Goal: Entertainment & Leisure: Browse casually

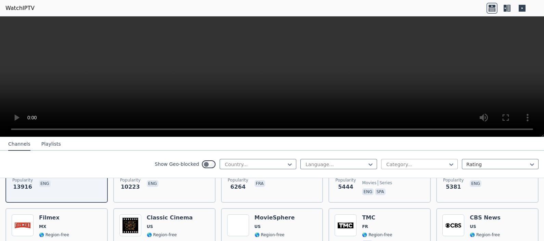
scroll to position [128, 0]
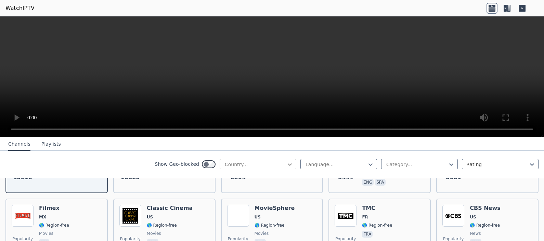
click at [286, 163] on icon at bounding box center [289, 164] width 7 height 7
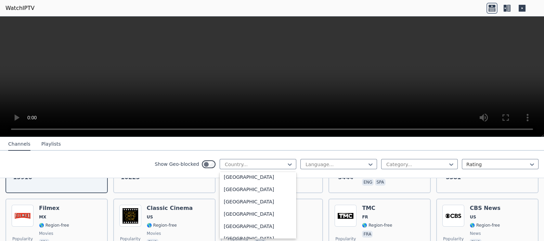
scroll to position [2394, 0]
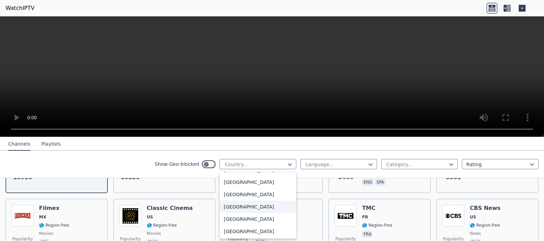
click at [240, 206] on div "[GEOGRAPHIC_DATA]" at bounding box center [258, 207] width 77 height 12
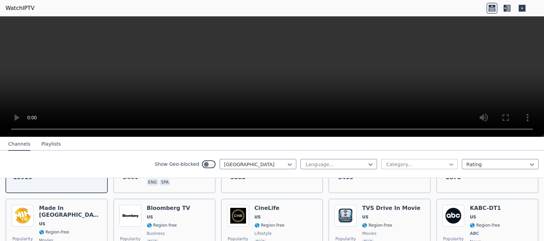
click at [449, 164] on icon at bounding box center [451, 165] width 4 height 2
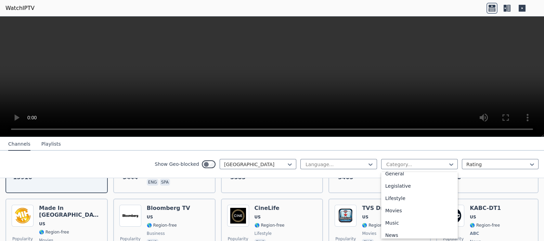
scroll to position [171, 0]
click at [388, 193] on div "Movies" at bounding box center [419, 194] width 77 height 12
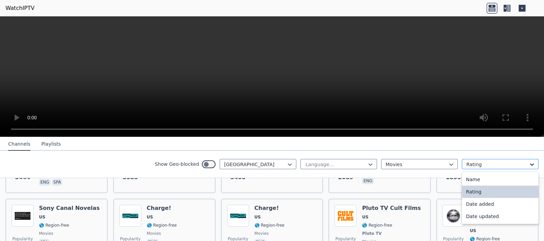
click at [529, 162] on icon at bounding box center [532, 164] width 7 height 7
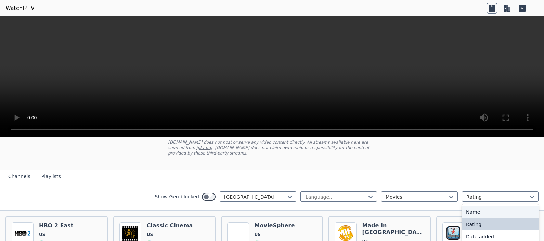
scroll to position [85, 0]
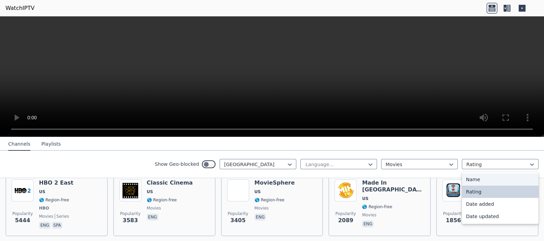
click at [472, 178] on div "Name" at bounding box center [500, 179] width 77 height 12
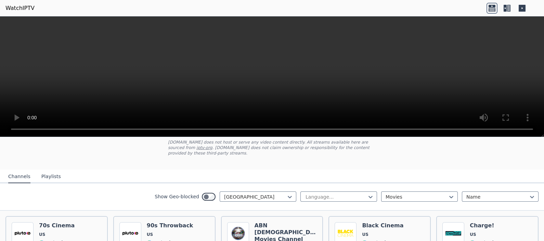
scroll to position [85, 0]
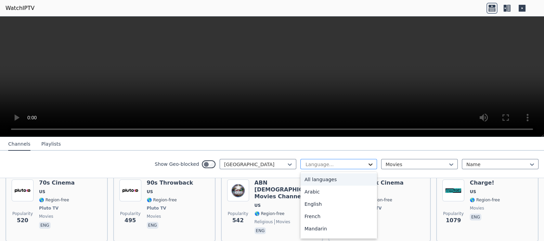
click at [369, 164] on icon at bounding box center [371, 165] width 4 height 2
click at [308, 203] on div "English" at bounding box center [338, 204] width 77 height 12
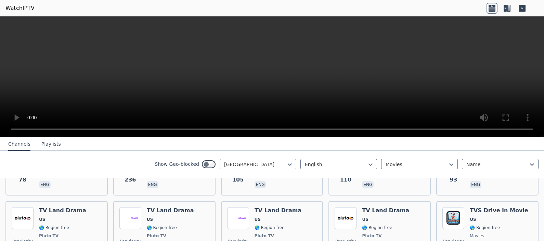
scroll to position [580, 0]
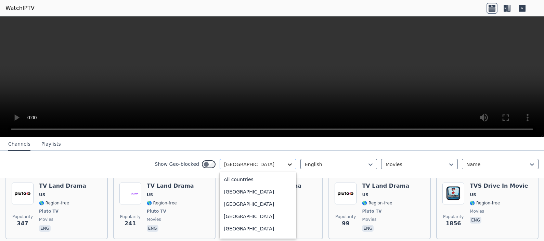
click at [286, 163] on icon at bounding box center [289, 164] width 7 height 7
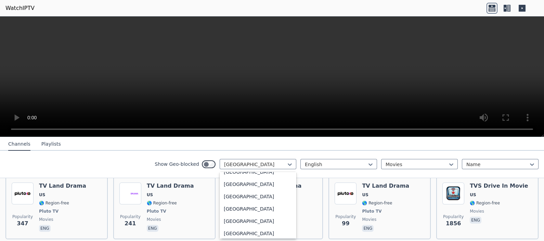
scroll to position [2479, 0]
click at [232, 182] on div "[GEOGRAPHIC_DATA]" at bounding box center [258, 183] width 77 height 12
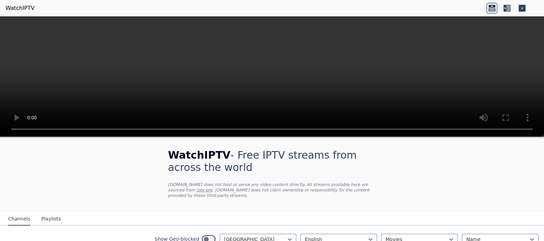
scroll to position [40, 0]
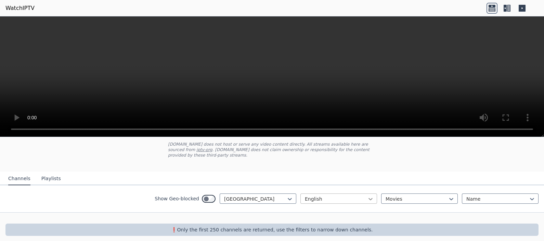
click at [369, 198] on icon at bounding box center [371, 199] width 4 height 2
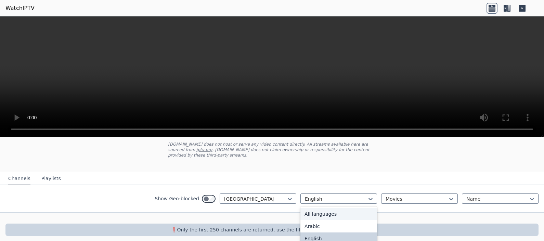
click at [322, 208] on div "All languages" at bounding box center [338, 214] width 77 height 12
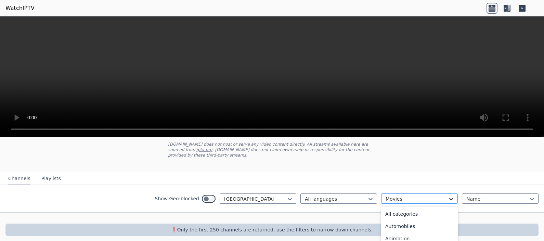
click at [449, 198] on icon at bounding box center [451, 199] width 4 height 2
click at [411, 208] on div "All categories" at bounding box center [419, 214] width 77 height 12
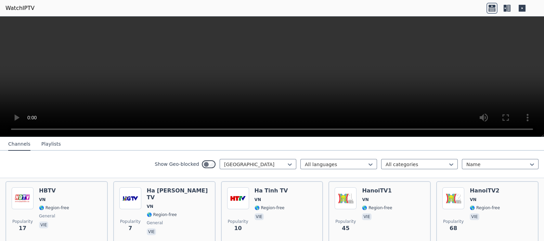
scroll to position [254, 0]
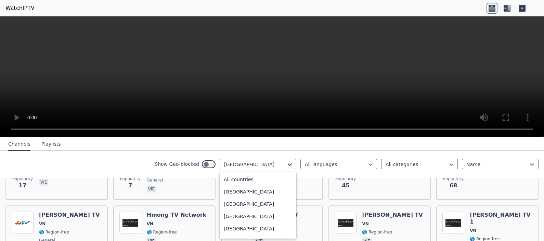
click at [286, 164] on icon at bounding box center [289, 164] width 7 height 7
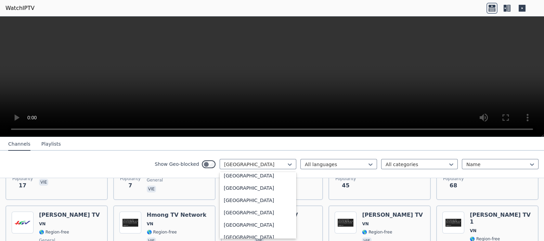
scroll to position [2281, 0]
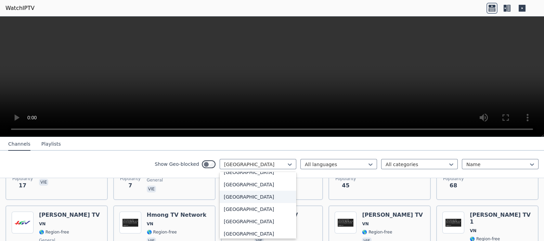
click at [235, 194] on div "[GEOGRAPHIC_DATA]" at bounding box center [258, 197] width 77 height 12
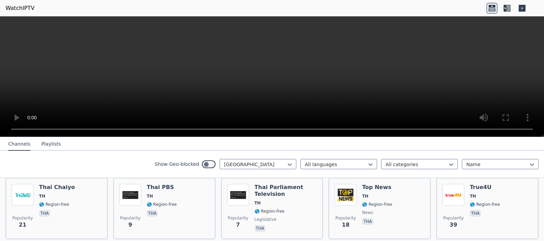
scroll to position [575, 0]
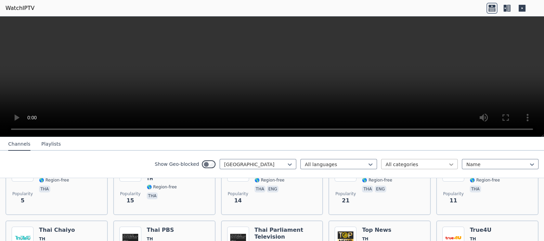
click at [448, 163] on icon at bounding box center [451, 164] width 7 height 7
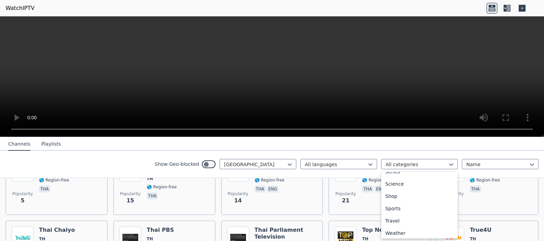
scroll to position [268, 0]
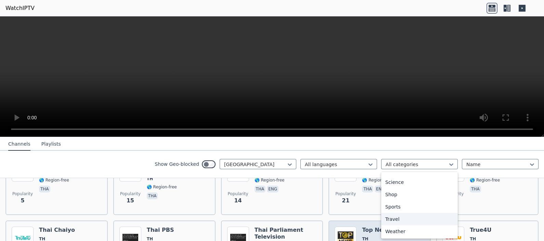
click at [346, 227] on img at bounding box center [346, 238] width 22 height 22
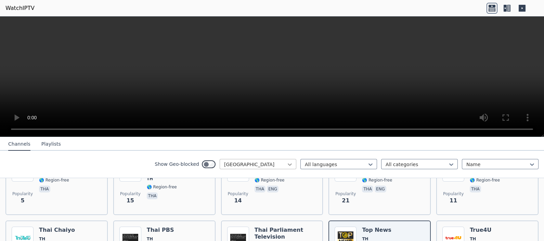
click at [286, 163] on icon at bounding box center [289, 164] width 7 height 7
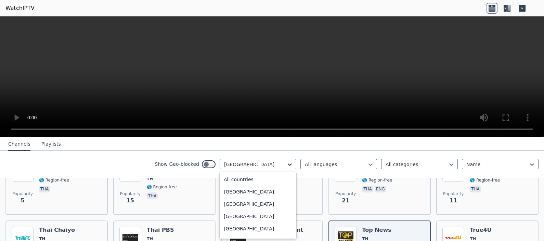
scroll to position [2212, 0]
click at [223, 227] on div "[GEOGRAPHIC_DATA]" at bounding box center [258, 228] width 77 height 12
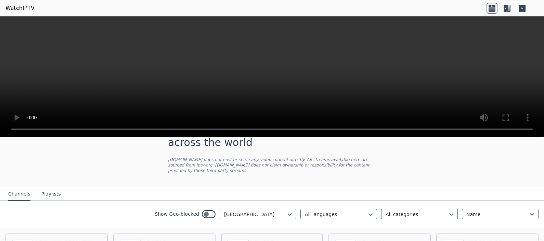
scroll to position [42, 0]
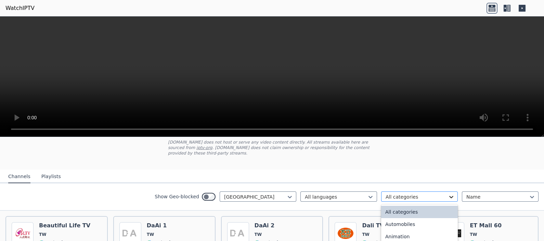
click at [448, 194] on icon at bounding box center [451, 197] width 7 height 7
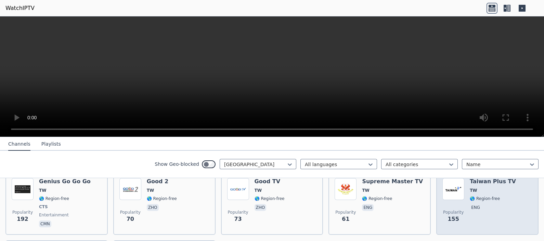
scroll to position [171, 0]
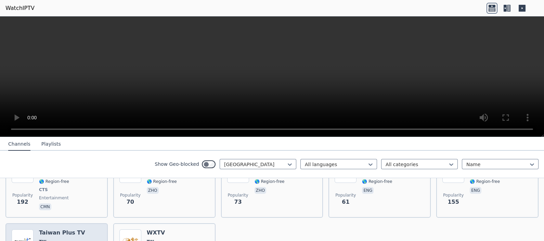
click at [48, 230] on h6 "Taiwan Plus TV" at bounding box center [62, 233] width 46 height 7
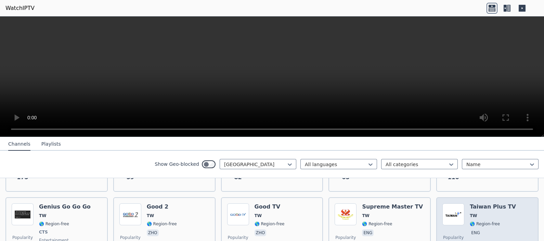
click at [470, 204] on h6 "Taiwan Plus TV" at bounding box center [493, 207] width 46 height 7
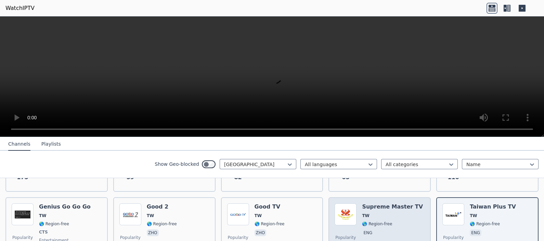
click at [374, 204] on h6 "Supreme Master TV" at bounding box center [392, 207] width 61 height 7
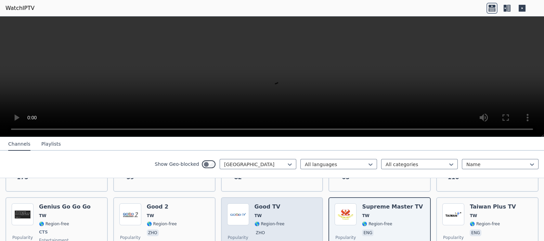
click at [260, 204] on div "Good TV TW 🌎 Region-free zho" at bounding box center [270, 229] width 30 height 51
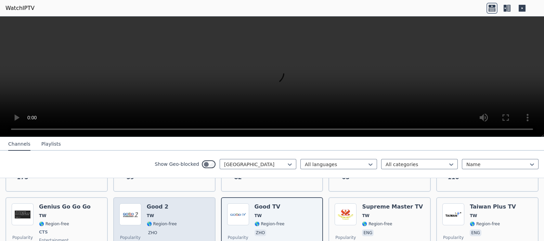
click at [160, 204] on h6 "Good 2" at bounding box center [162, 207] width 30 height 7
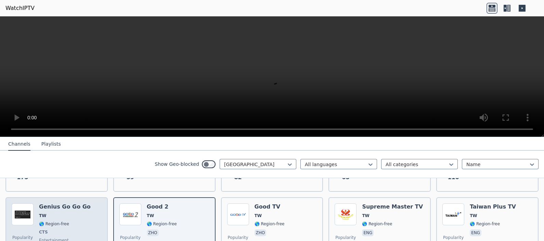
click at [54, 204] on div "Genius Go Go Go TW 🌎 Region-free CTS entertainment cmn" at bounding box center [65, 229] width 52 height 51
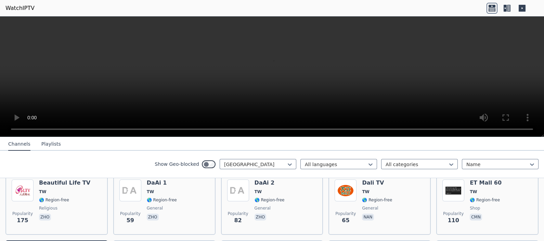
scroll to position [42, 0]
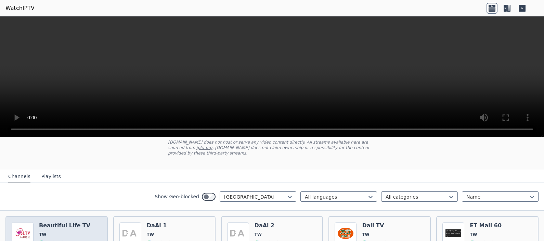
click at [48, 222] on h6 "Beautiful Life TV" at bounding box center [64, 225] width 51 height 7
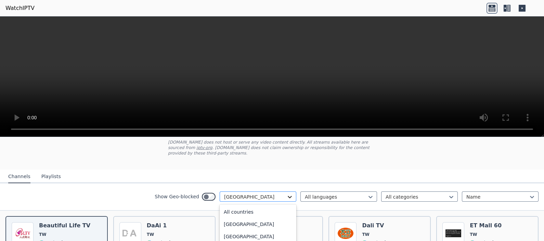
click at [286, 194] on icon at bounding box center [289, 197] width 7 height 7
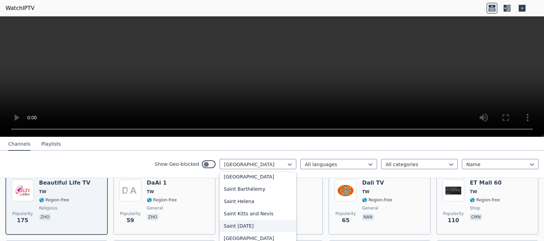
scroll to position [1876, 0]
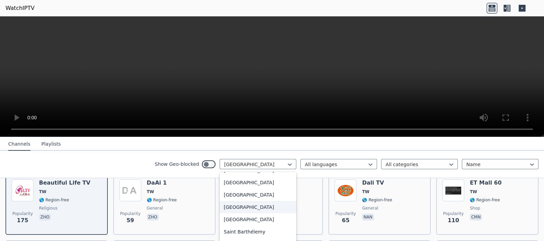
click at [226, 205] on div "[GEOGRAPHIC_DATA]" at bounding box center [258, 207] width 77 height 12
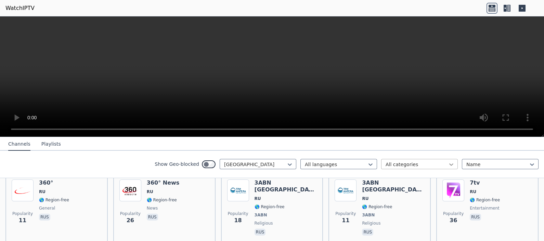
click at [449, 164] on icon at bounding box center [451, 165] width 4 height 2
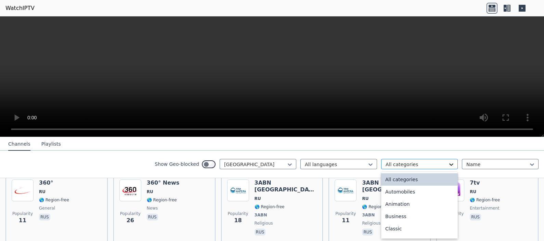
click at [449, 164] on icon at bounding box center [451, 165] width 4 height 2
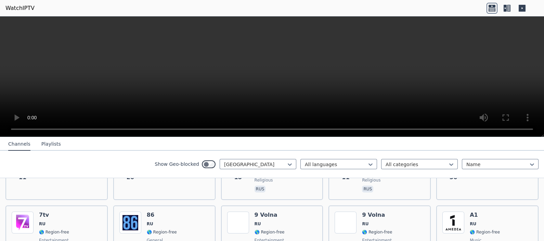
scroll to position [85, 0]
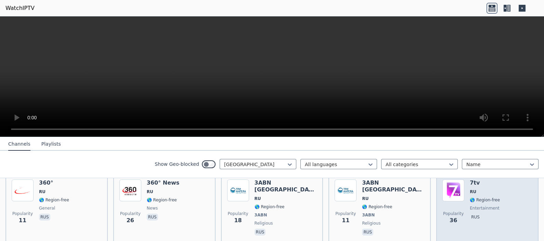
click at [483, 189] on span "RU" at bounding box center [485, 191] width 30 height 5
